Goal: Transaction & Acquisition: Purchase product/service

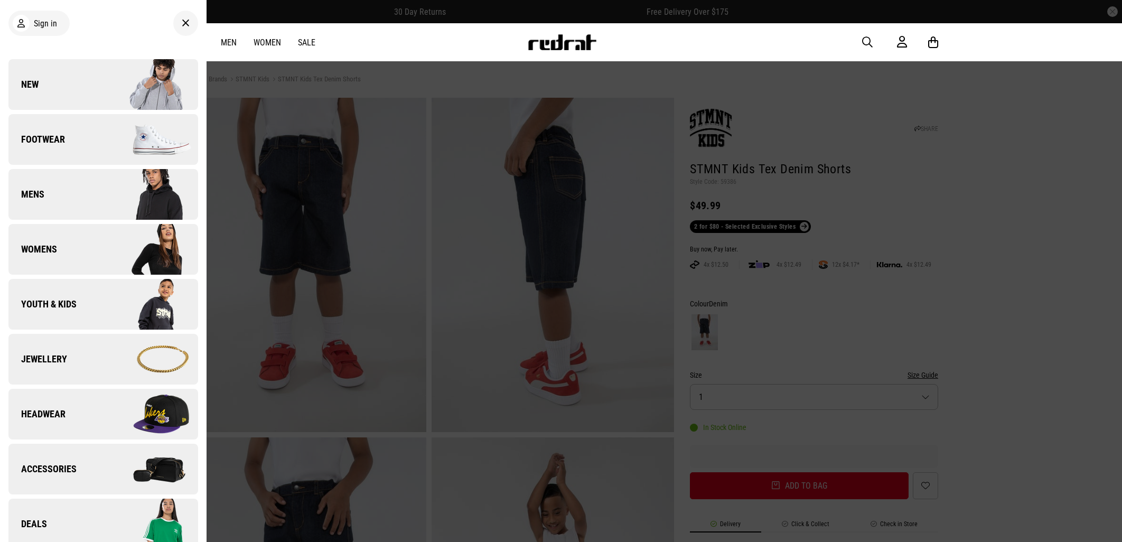
click at [119, 67] on img at bounding box center [150, 84] width 95 height 53
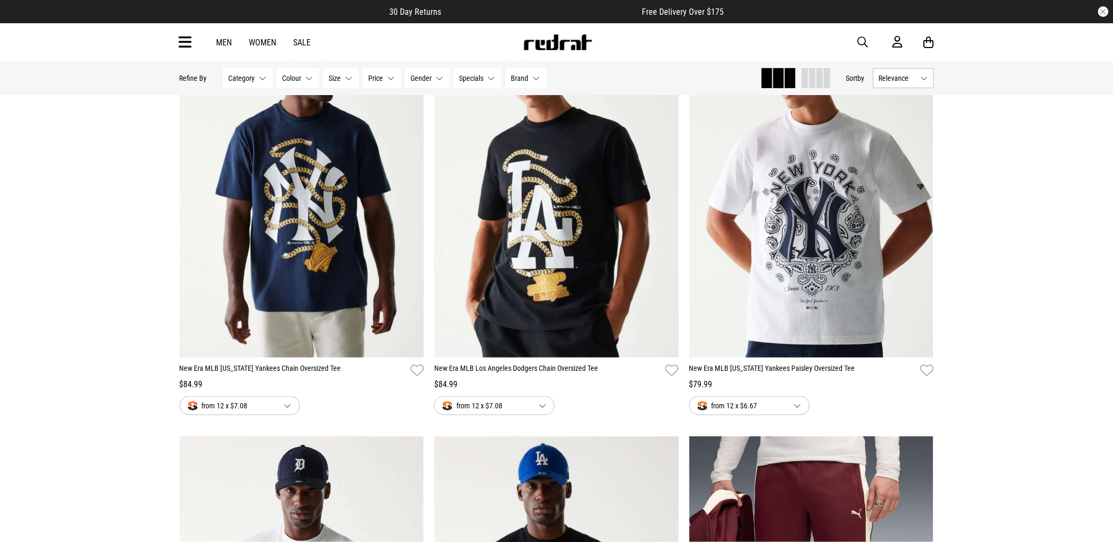
scroll to position [59, 0]
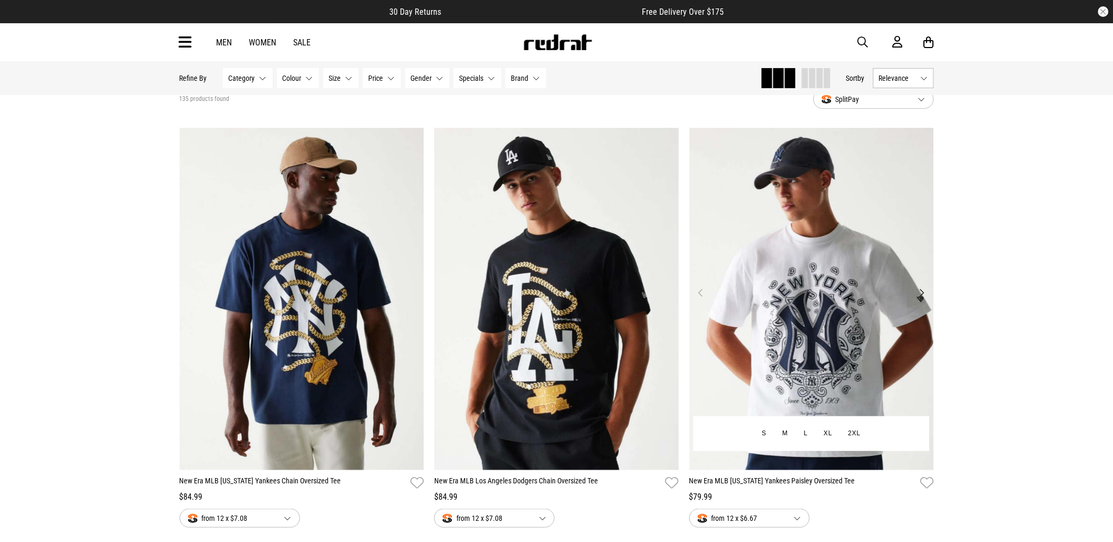
click at [807, 347] on img at bounding box center [811, 299] width 245 height 342
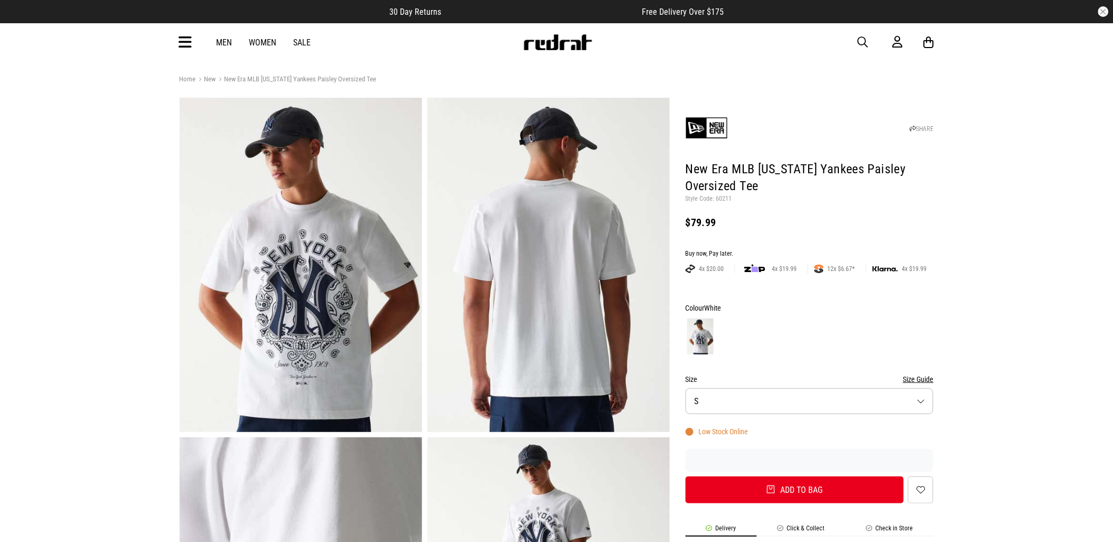
click at [723, 196] on p "Style Code: 60211" at bounding box center [810, 199] width 248 height 8
copy p "60211"
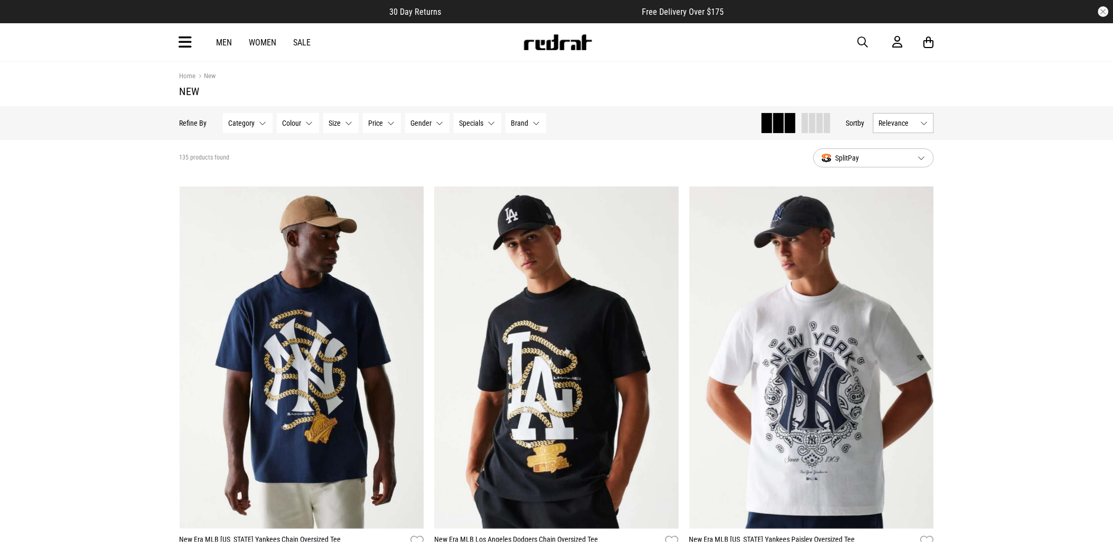
click at [863, 41] on span "button" at bounding box center [863, 42] width 11 height 13
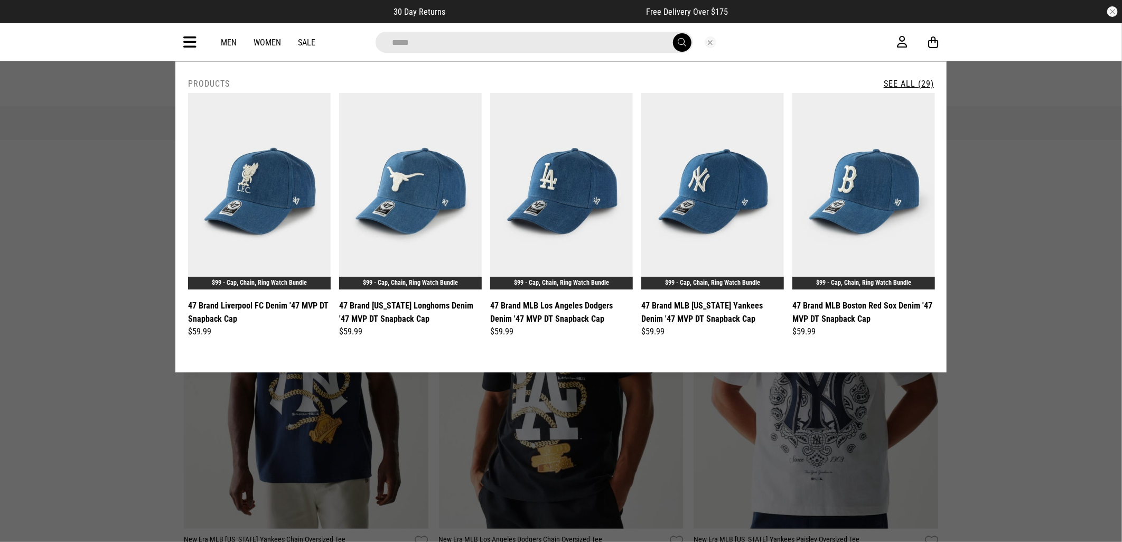
type input "*****"
click at [673, 33] on button "submit" at bounding box center [682, 42] width 18 height 18
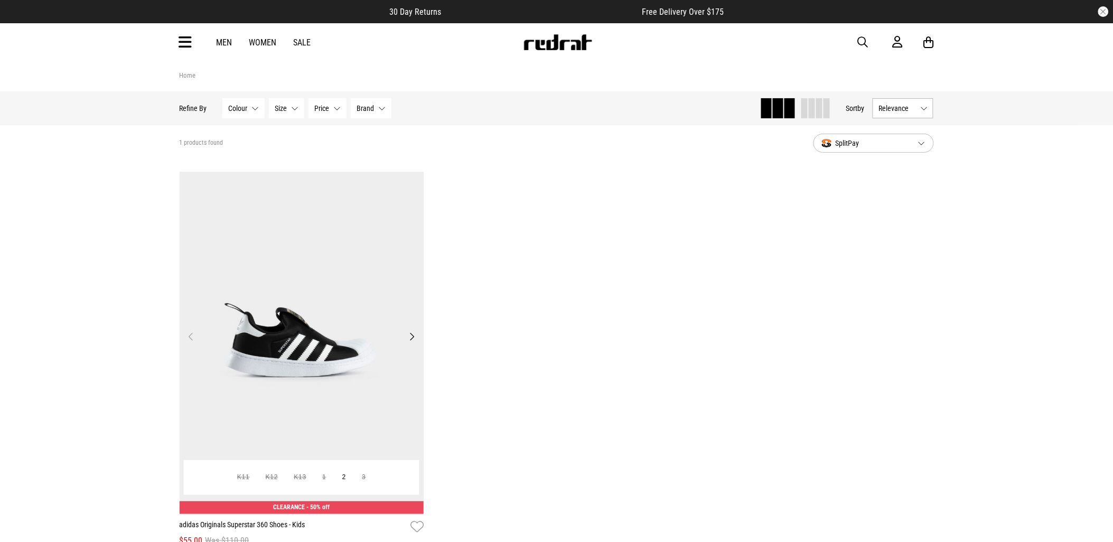
click at [292, 312] on img at bounding box center [302, 343] width 245 height 342
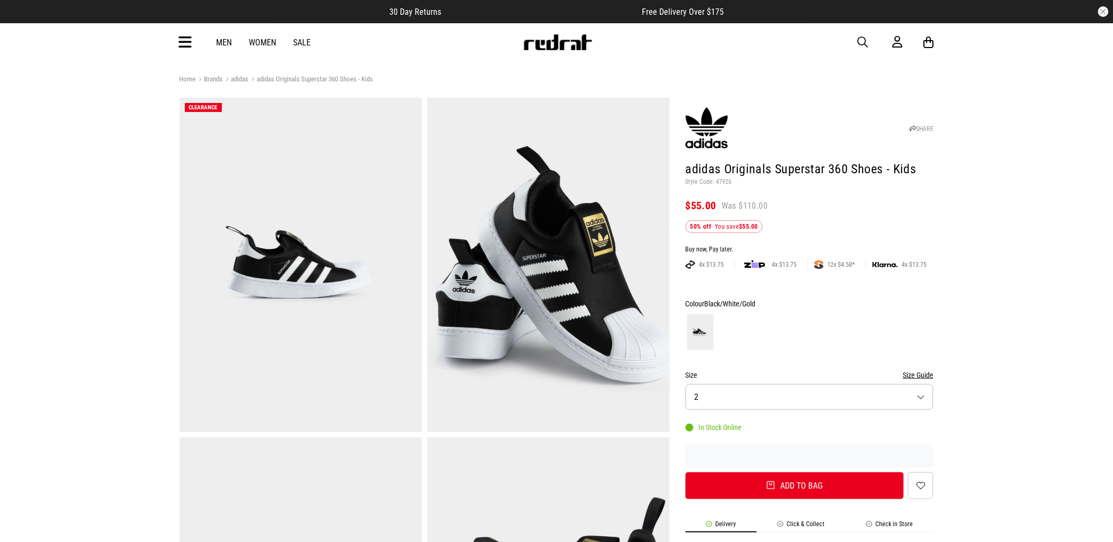
click at [743, 392] on button "Size 2" at bounding box center [810, 397] width 248 height 26
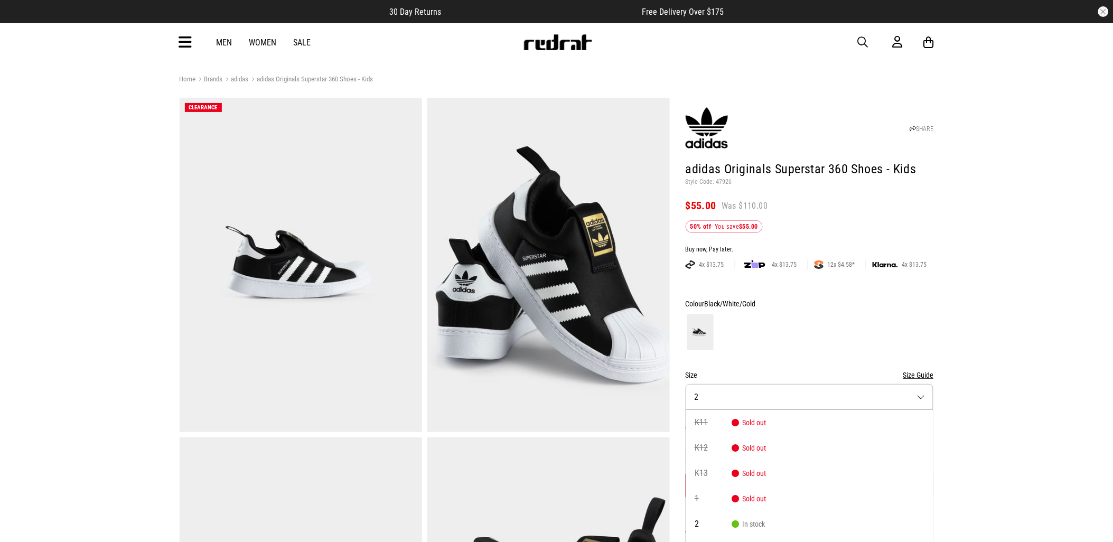
click at [861, 43] on span "button" at bounding box center [863, 42] width 11 height 13
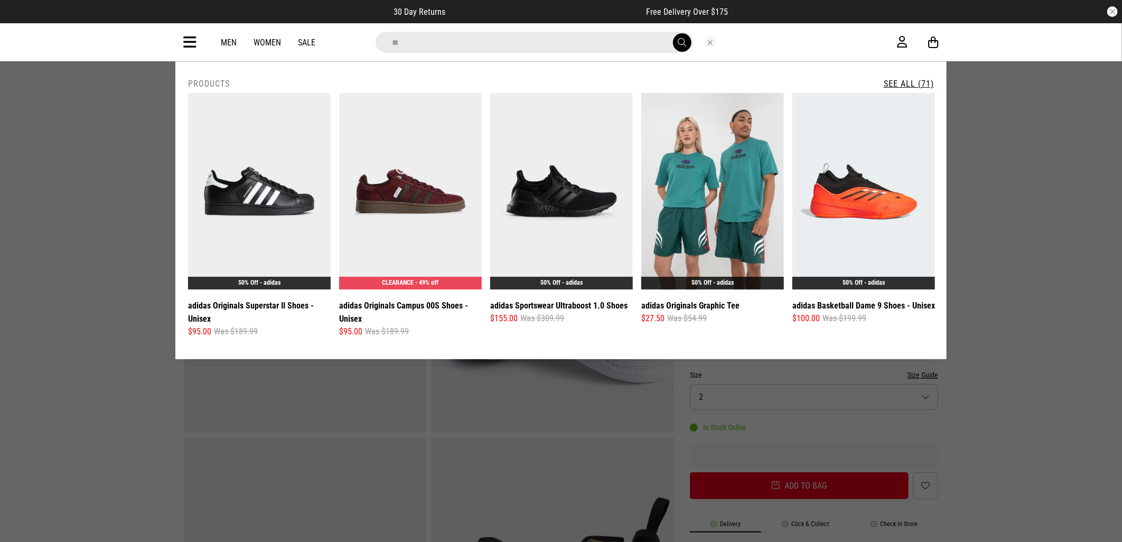
type input "*"
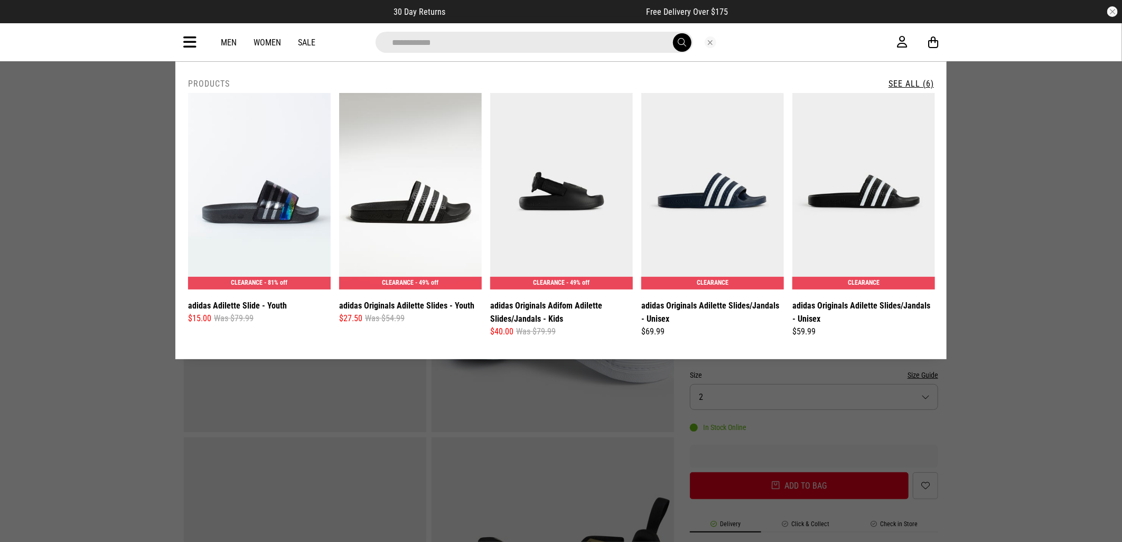
type input "**********"
click at [912, 81] on link "See All (6)" at bounding box center [910, 84] width 45 height 10
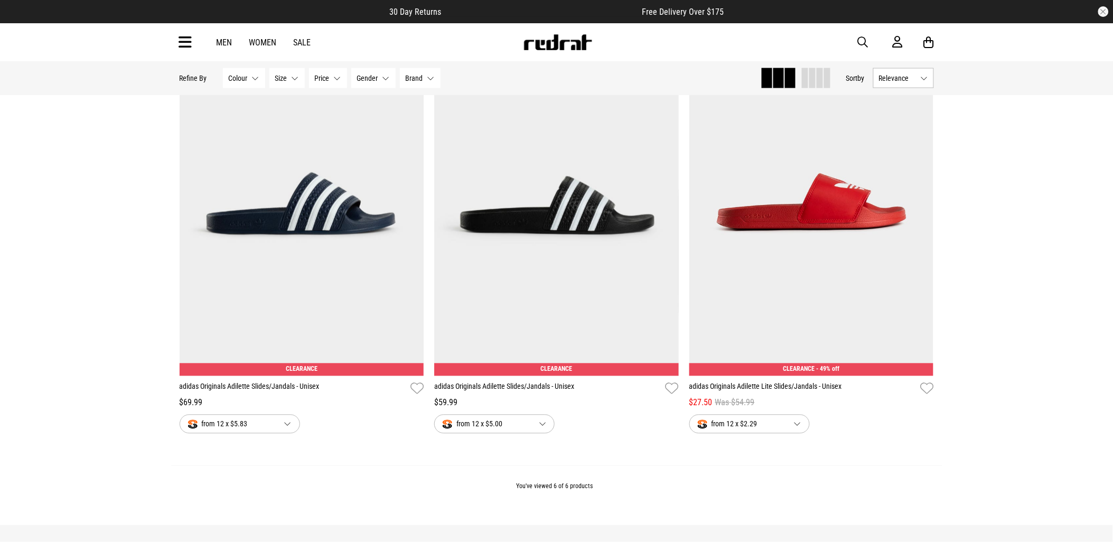
click at [867, 38] on span "button" at bounding box center [863, 42] width 11 height 13
drag, startPoint x: 631, startPoint y: 38, endPoint x: 399, endPoint y: 49, distance: 232.7
click at [399, 49] on input "search" at bounding box center [529, 42] width 317 height 21
type input "*****"
click at [668, 33] on button "submit" at bounding box center [677, 42] width 18 height 18
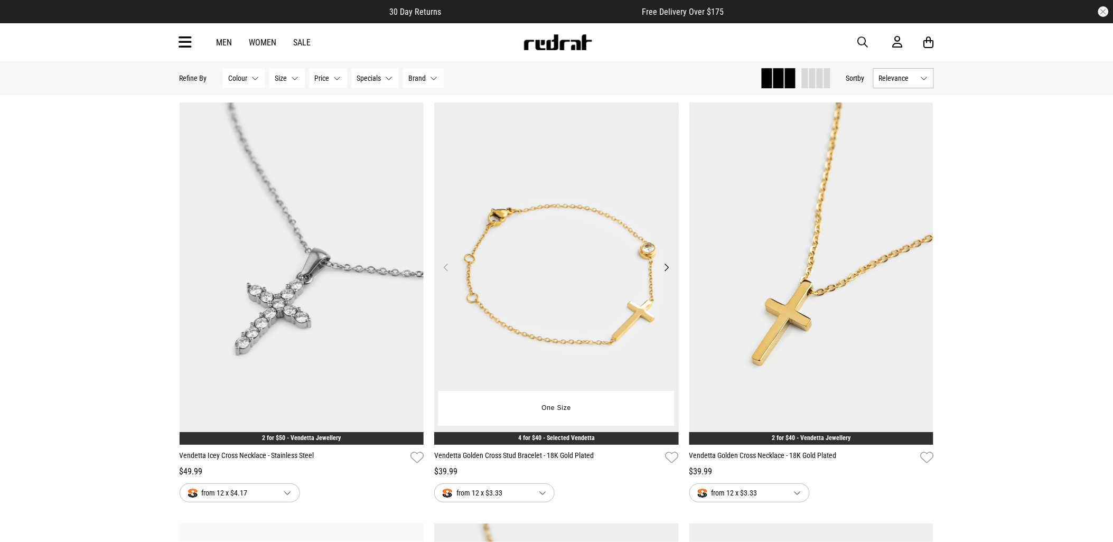
scroll to position [2582, 0]
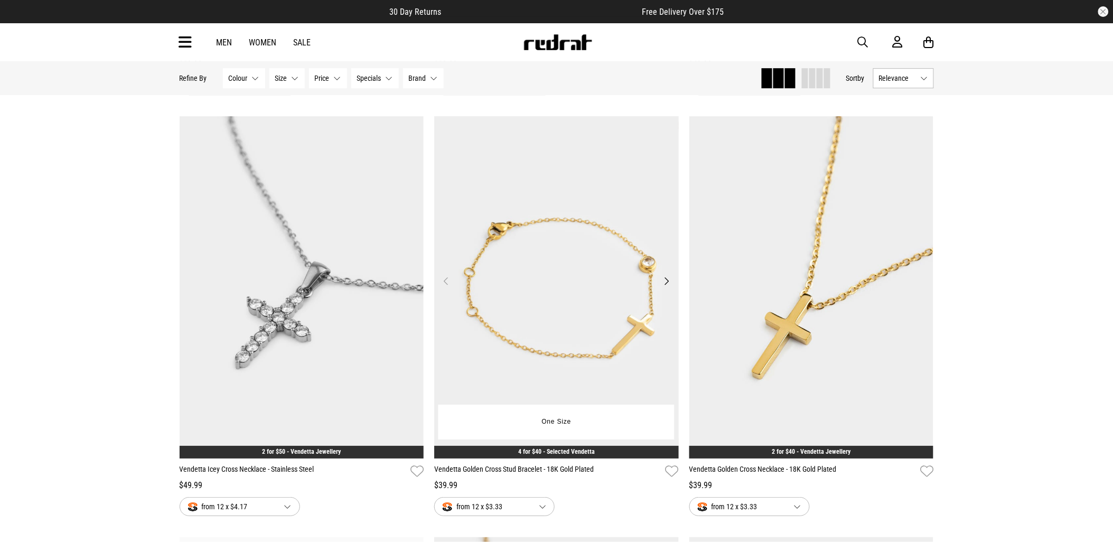
click at [551, 289] on img at bounding box center [556, 287] width 245 height 342
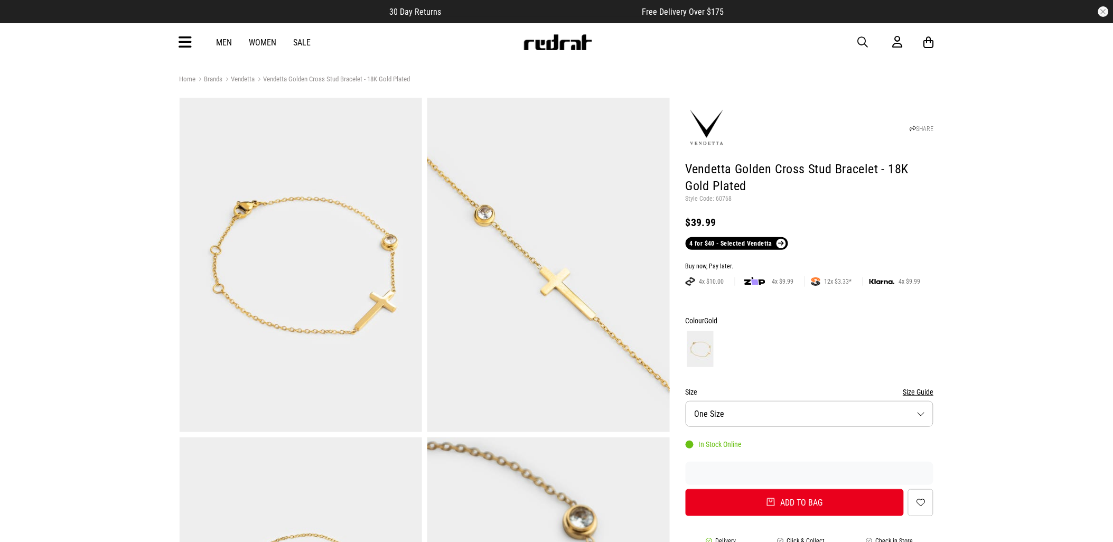
click at [721, 200] on p "Style Code: 60768" at bounding box center [810, 199] width 248 height 8
copy p "60768"
drag, startPoint x: 862, startPoint y: 38, endPoint x: 842, endPoint y: 35, distance: 19.7
click at [861, 37] on span "button" at bounding box center [863, 42] width 11 height 13
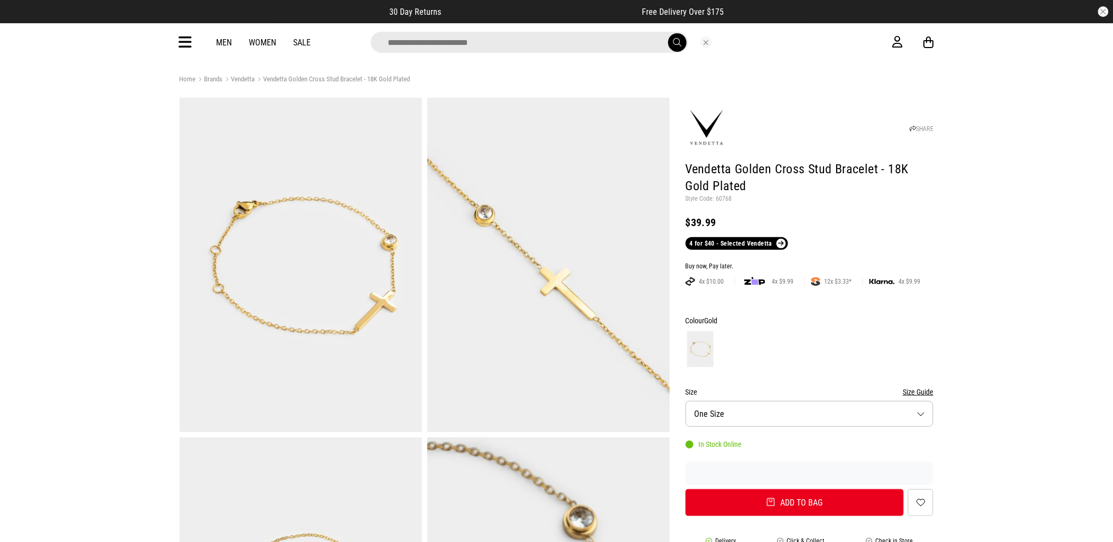
drag, startPoint x: 476, startPoint y: 43, endPoint x: 482, endPoint y: 35, distance: 9.8
click at [476, 43] on input "search" at bounding box center [529, 42] width 317 height 21
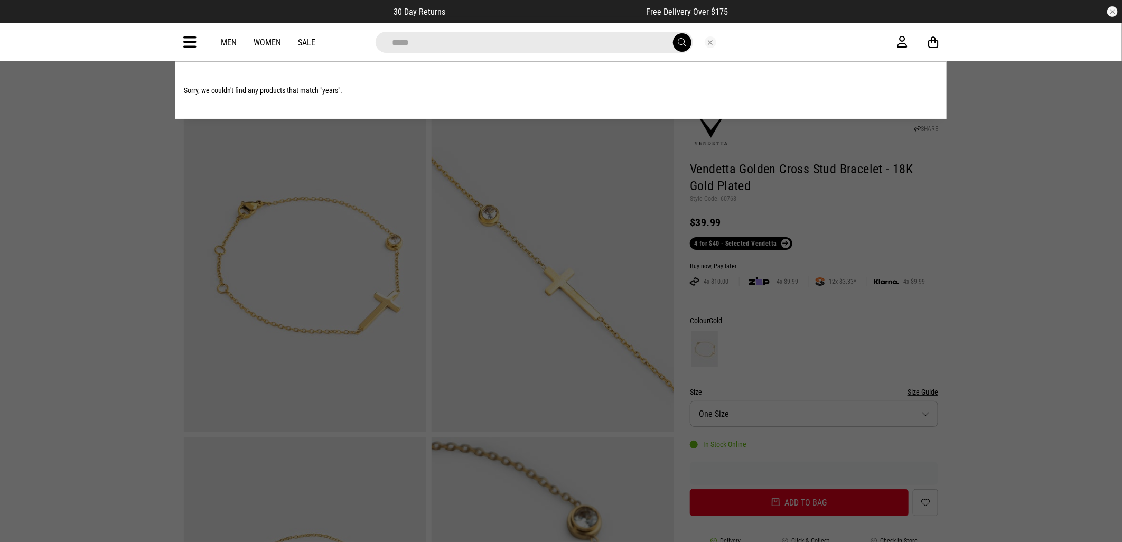
drag, startPoint x: 460, startPoint y: 39, endPoint x: 244, endPoint y: 23, distance: 216.6
click at [244, 23] on div "Men Women Sale ***** Sorry, we couldn't find any products that match "years"." at bounding box center [560, 42] width 771 height 38
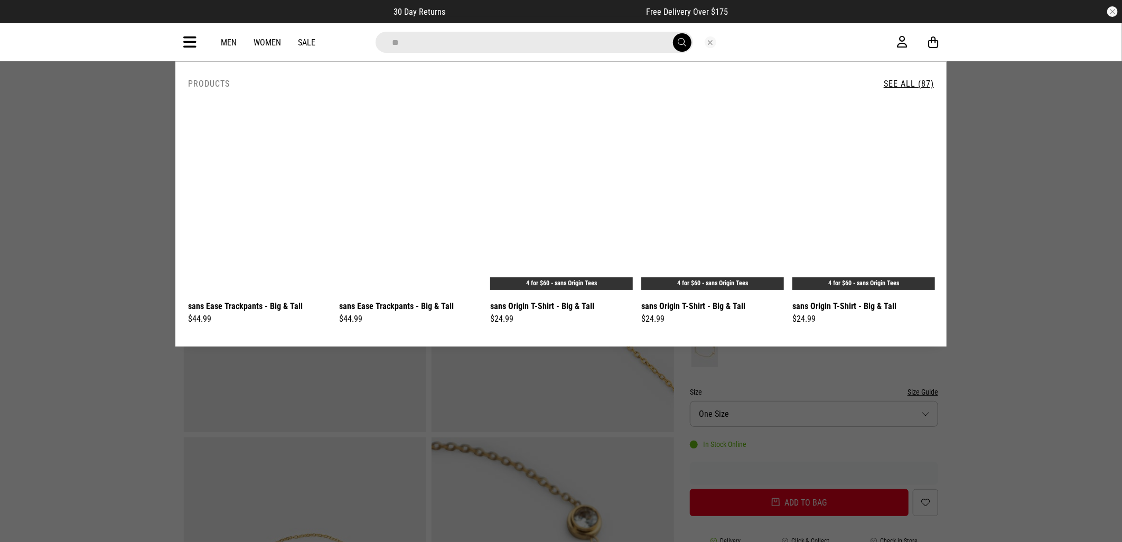
type input "*"
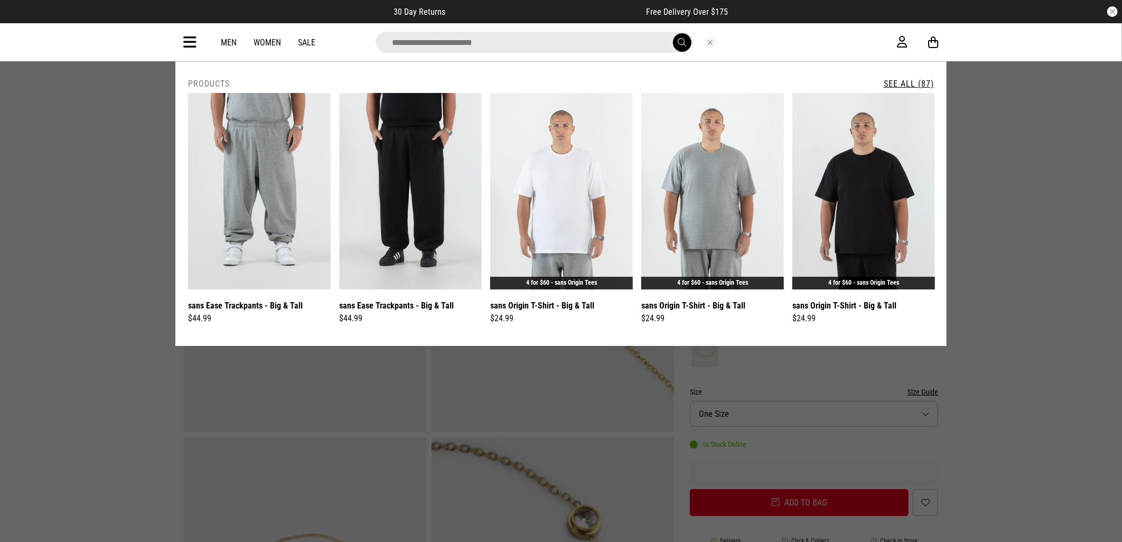
click at [468, 41] on input "search" at bounding box center [534, 42] width 317 height 21
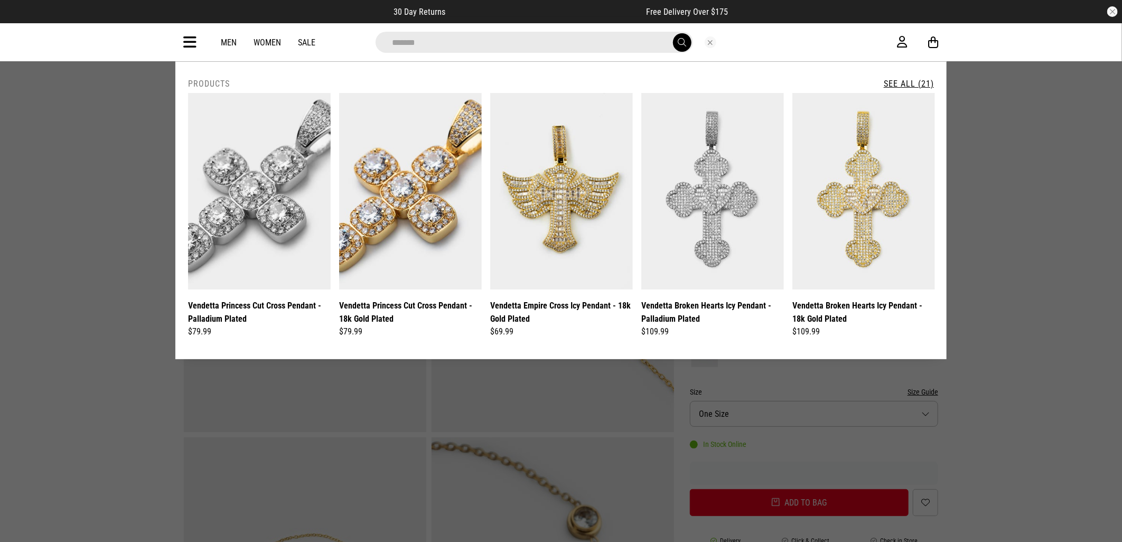
type input "*******"
click at [673, 33] on button "submit" at bounding box center [682, 42] width 18 height 18
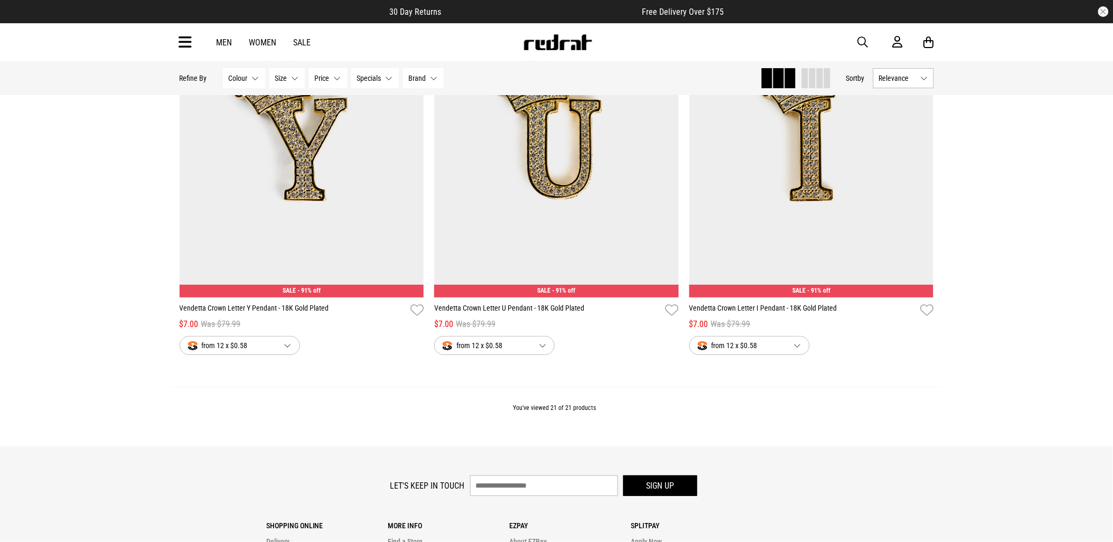
scroll to position [2758, 0]
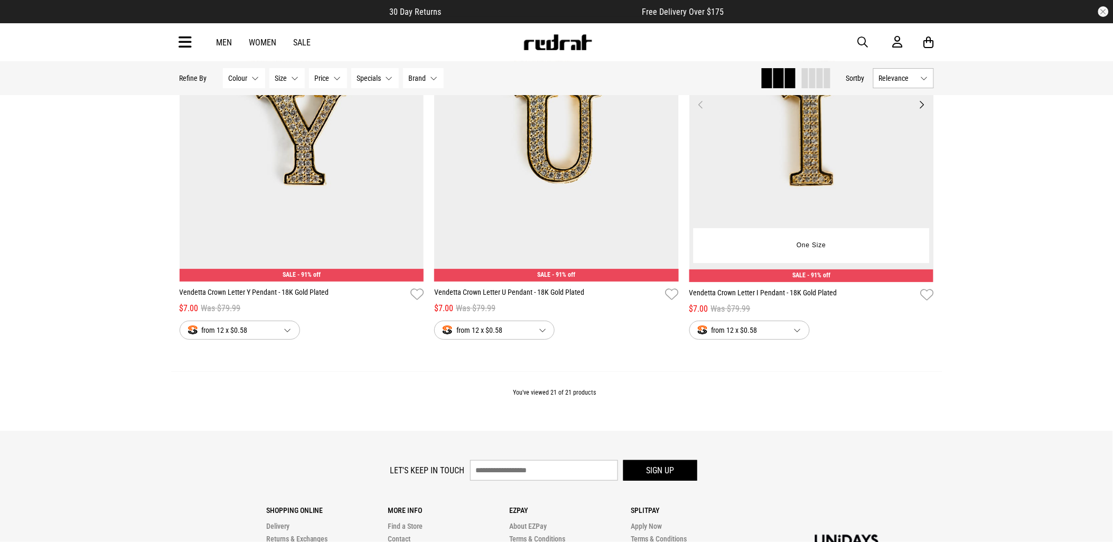
click at [820, 155] on img at bounding box center [811, 111] width 245 height 342
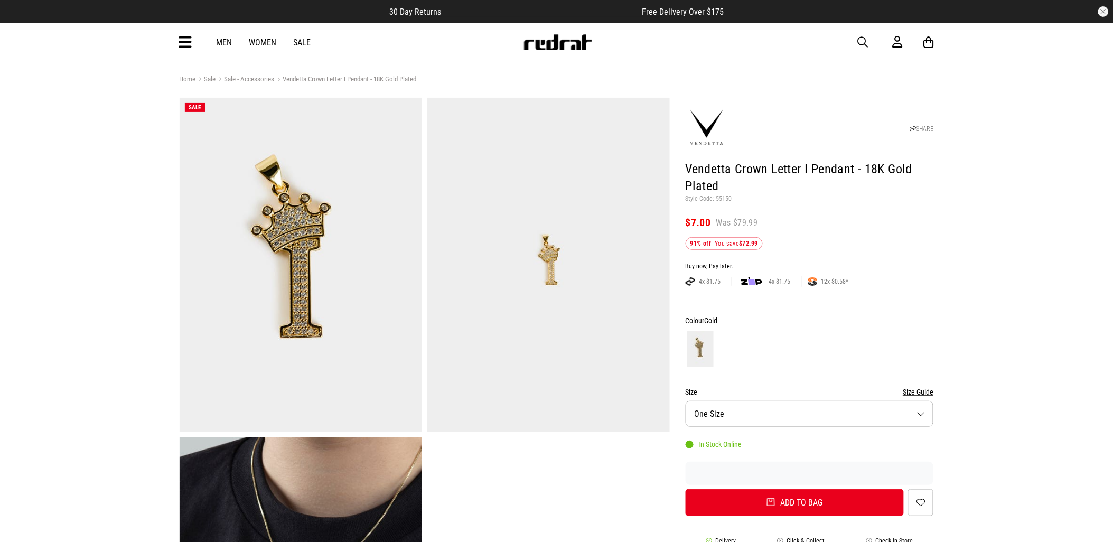
click at [727, 199] on p "Style Code: 55150" at bounding box center [810, 199] width 248 height 8
copy p "55150"
